Goal: Information Seeking & Learning: Find specific fact

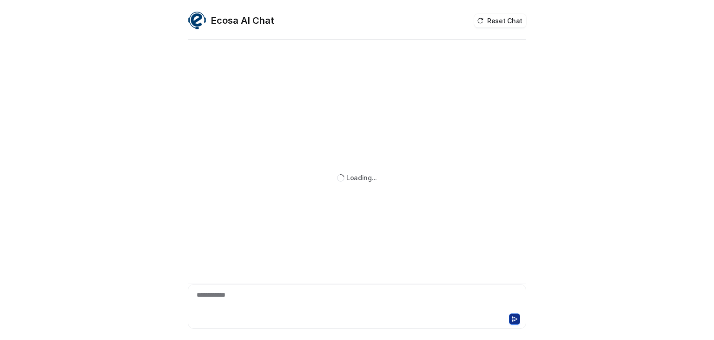
click at [239, 300] on div "**********" at bounding box center [357, 300] width 334 height 21
paste div
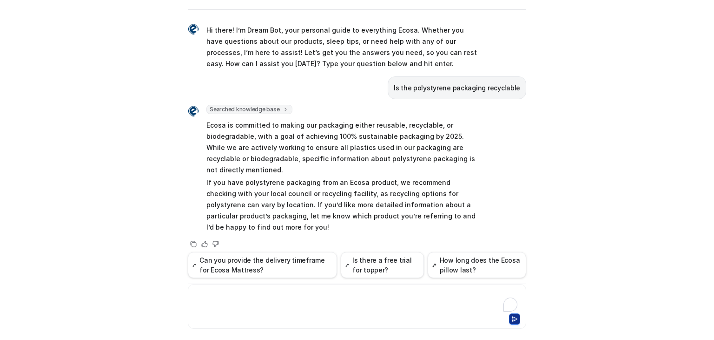
scroll to position [7, 0]
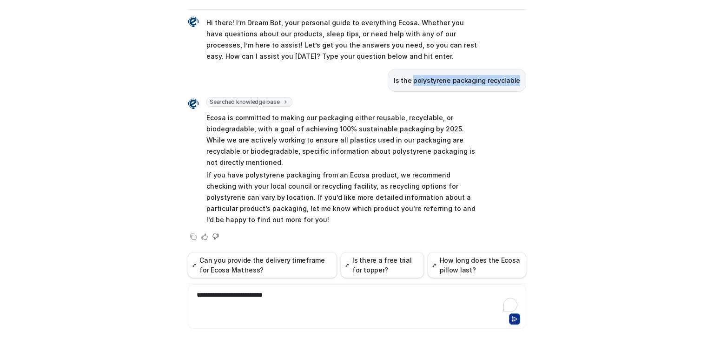
drag, startPoint x: 416, startPoint y: 79, endPoint x: 520, endPoint y: 80, distance: 103.7
click at [520, 80] on div "Is the polystyrene packaging recyclable" at bounding box center [457, 80] width 139 height 23
copy p "polystyrene packaging recyclable"
click at [294, 291] on div "**********" at bounding box center [357, 300] width 334 height 21
click at [281, 296] on div "**********" at bounding box center [357, 300] width 334 height 21
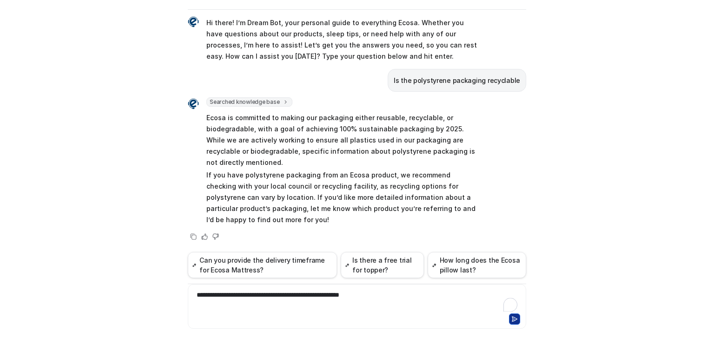
drag, startPoint x: 394, startPoint y: 296, endPoint x: 401, endPoint y: 292, distance: 7.6
click at [394, 296] on div "**********" at bounding box center [357, 300] width 334 height 21
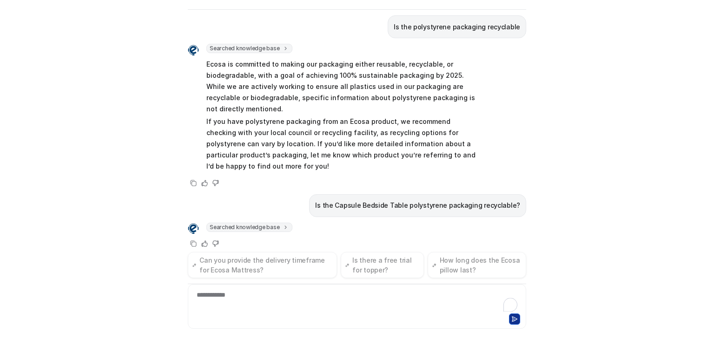
drag, startPoint x: 419, startPoint y: 36, endPoint x: 450, endPoint y: 24, distance: 33.7
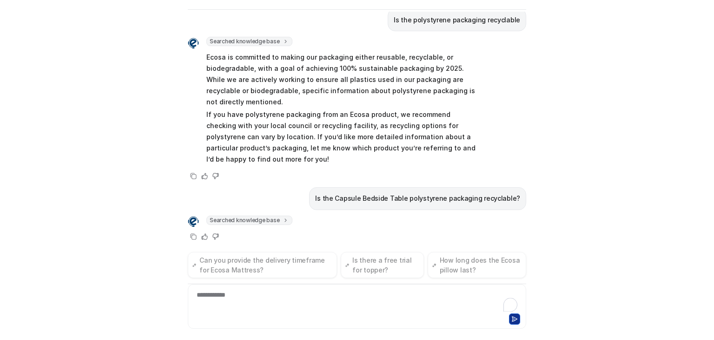
click at [420, 33] on div "Hi there! I’m Dream Bot, your personal guide to everything Ecosa. Whether you h…" at bounding box center [357, 132] width 339 height 240
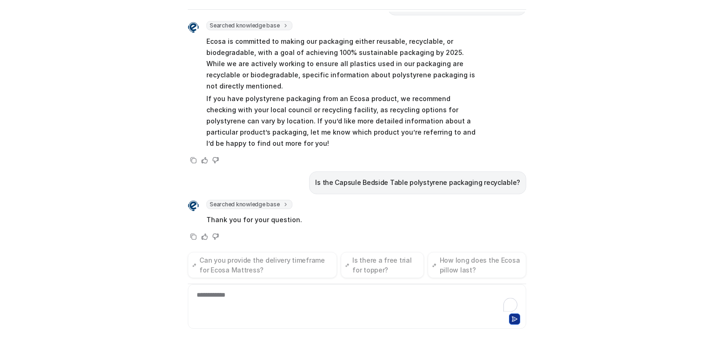
click at [416, 18] on div "Hi there! I’m Dream Bot, your personal guide to everything Ecosa. Whether you h…" at bounding box center [357, 132] width 339 height 240
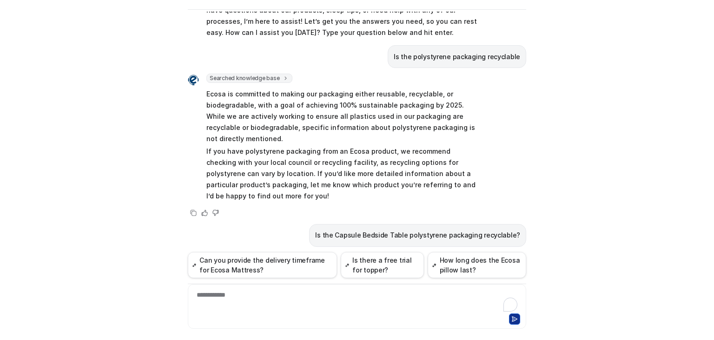
scroll to position [4, 0]
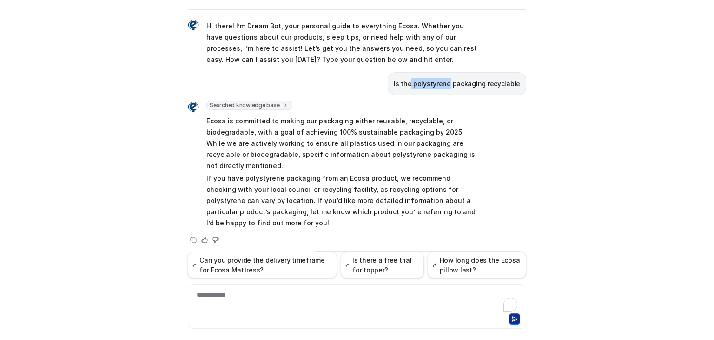
drag, startPoint x: 415, startPoint y: 82, endPoint x: 452, endPoint y: 82, distance: 37.2
click at [452, 82] on p "Is the polystyrene packaging recyclable" at bounding box center [457, 83] width 127 height 11
copy p "polystyrene"
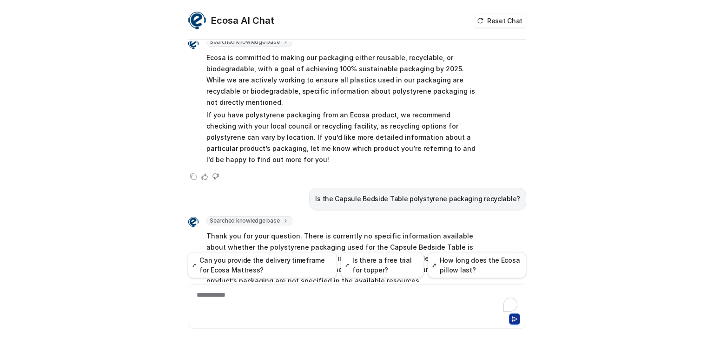
scroll to position [108, 0]
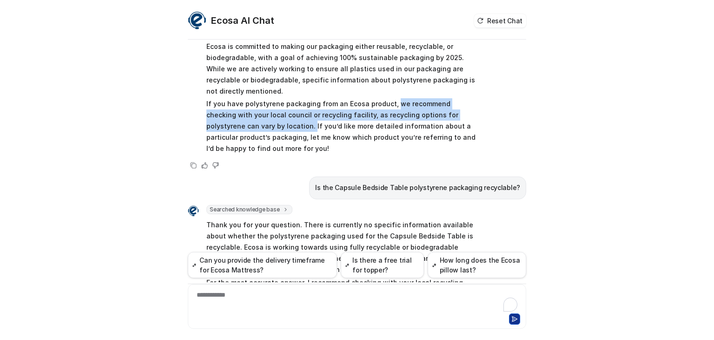
drag, startPoint x: 387, startPoint y: 103, endPoint x: 257, endPoint y: 124, distance: 131.9
click at [257, 124] on p "If you have polystyrene packaging from an Ecosa product, we recommend checking …" at bounding box center [343, 126] width 272 height 56
copy p "we recommend checking with your local council or recycling facility, as recycli…"
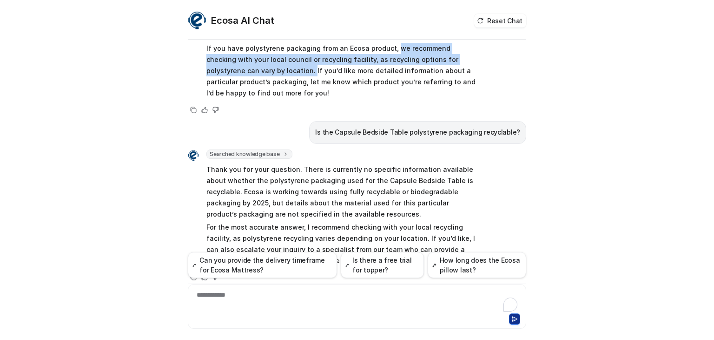
scroll to position [159, 0]
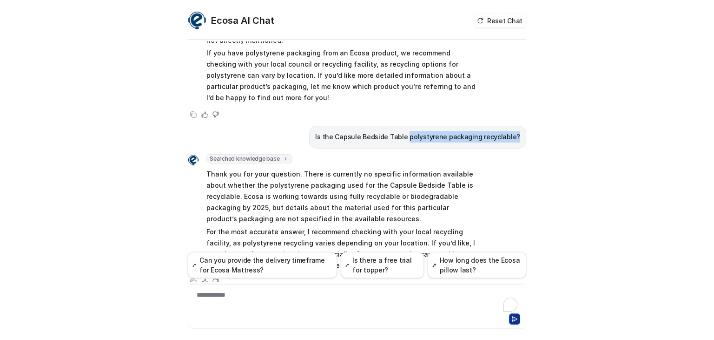
drag, startPoint x: 413, startPoint y: 135, endPoint x: 517, endPoint y: 138, distance: 103.8
click at [517, 138] on p "Is the Capsule Bedside Table polystyrene packaging recyclable?" at bounding box center [417, 136] width 205 height 11
copy p "polystyrene packaging recyclable?"
click at [376, 131] on p "Is the Capsule Bedside Table polystyrene packaging recyclable?" at bounding box center [417, 136] width 205 height 11
drag, startPoint x: 344, startPoint y: 136, endPoint x: 515, endPoint y: 138, distance: 171.7
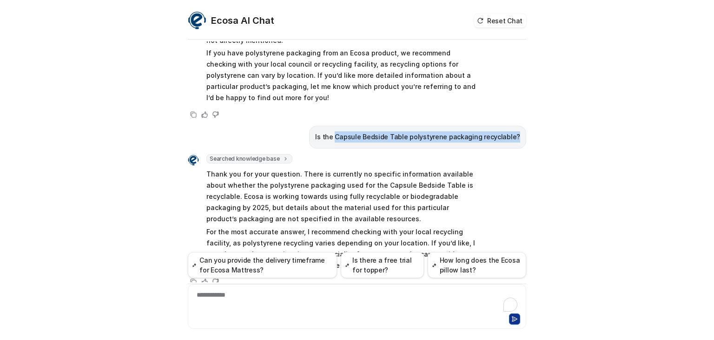
click at [515, 138] on p "Is the Capsule Bedside Table polystyrene packaging recyclable?" at bounding box center [417, 136] width 205 height 11
copy p "Capsule Bedside Table polystyrene packaging recyclable?"
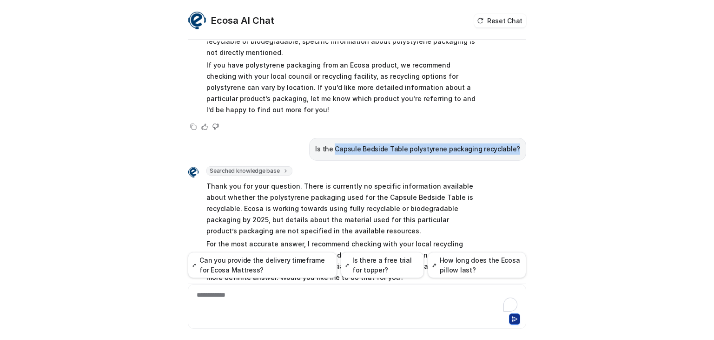
scroll to position [144, 0]
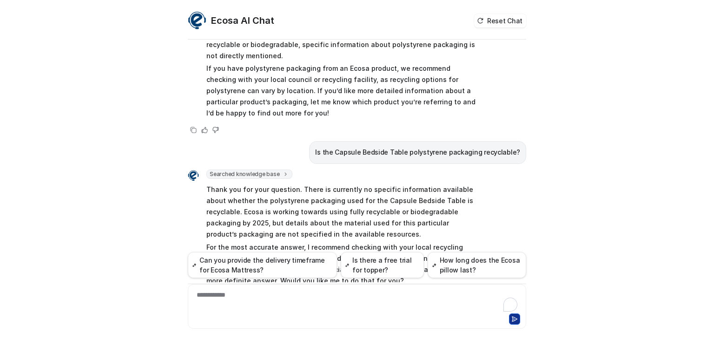
click at [462, 118] on span "Ecosa is committed to making our packaging either reusable, recyclable, or biod…" at bounding box center [343, 62] width 272 height 117
